Goal: Task Accomplishment & Management: Complete application form

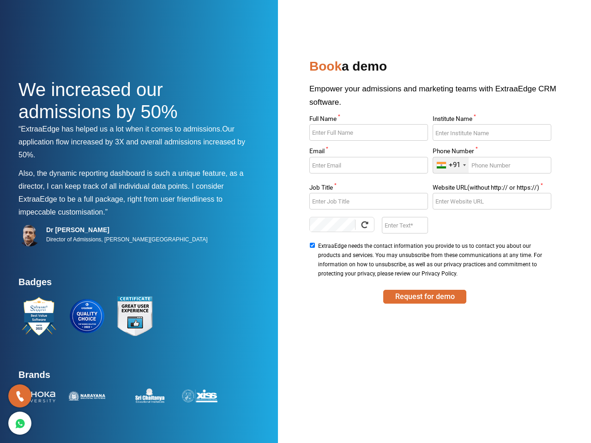
click at [450, 165] on div "+91" at bounding box center [454, 165] width 12 height 9
click at [364, 225] on div at bounding box center [364, 224] width 18 height 18
click at [424, 297] on button "Request for demo" at bounding box center [424, 297] width 83 height 14
click at [450, 165] on div "+91" at bounding box center [454, 165] width 12 height 9
click at [364, 225] on div at bounding box center [364, 224] width 18 height 18
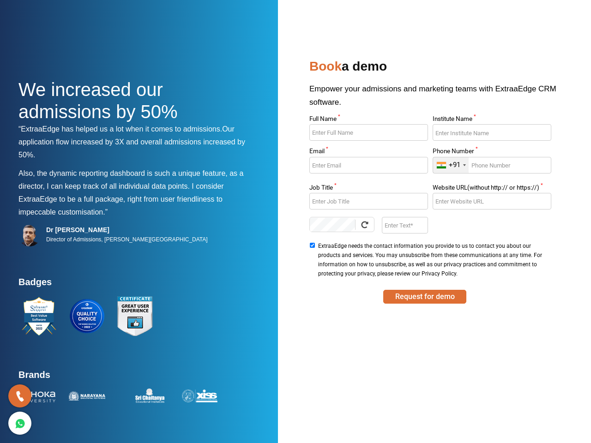
click at [424, 297] on button "Request for demo" at bounding box center [424, 297] width 83 height 14
